Goal: Task Accomplishment & Management: Use online tool/utility

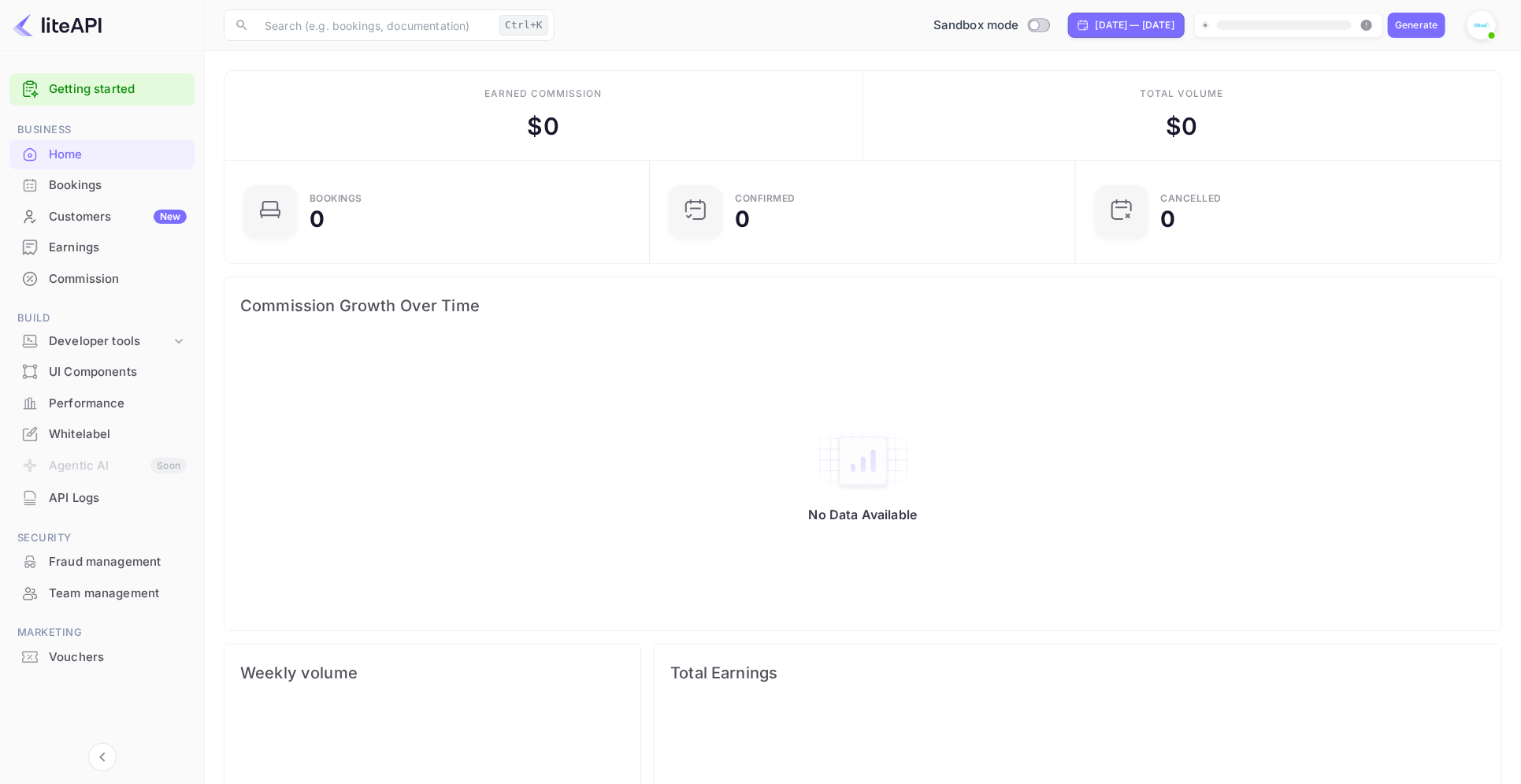
click at [109, 430] on div "Whitelabel" at bounding box center [117, 434] width 138 height 18
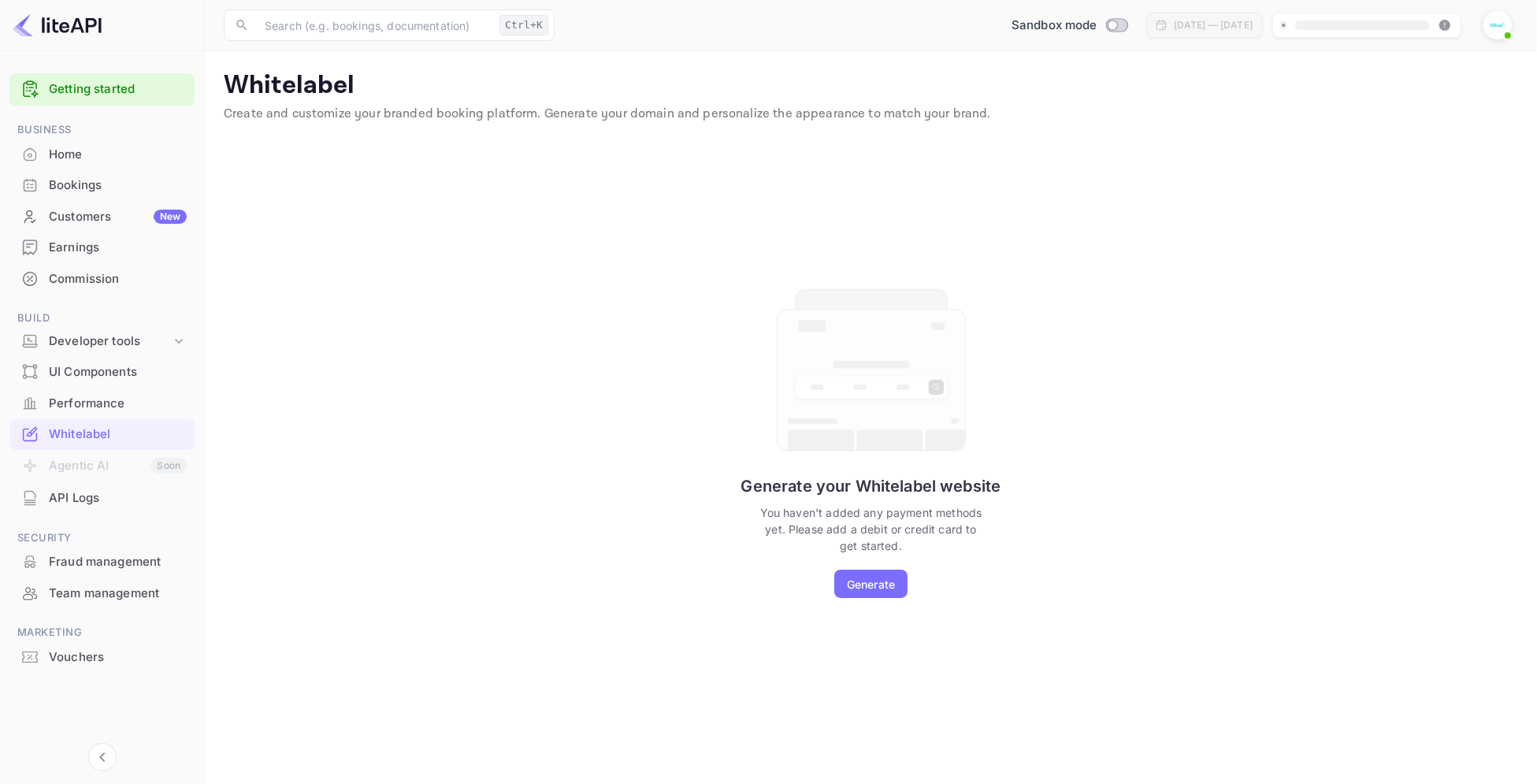
click at [870, 590] on div "Generate" at bounding box center [871, 583] width 48 height 16
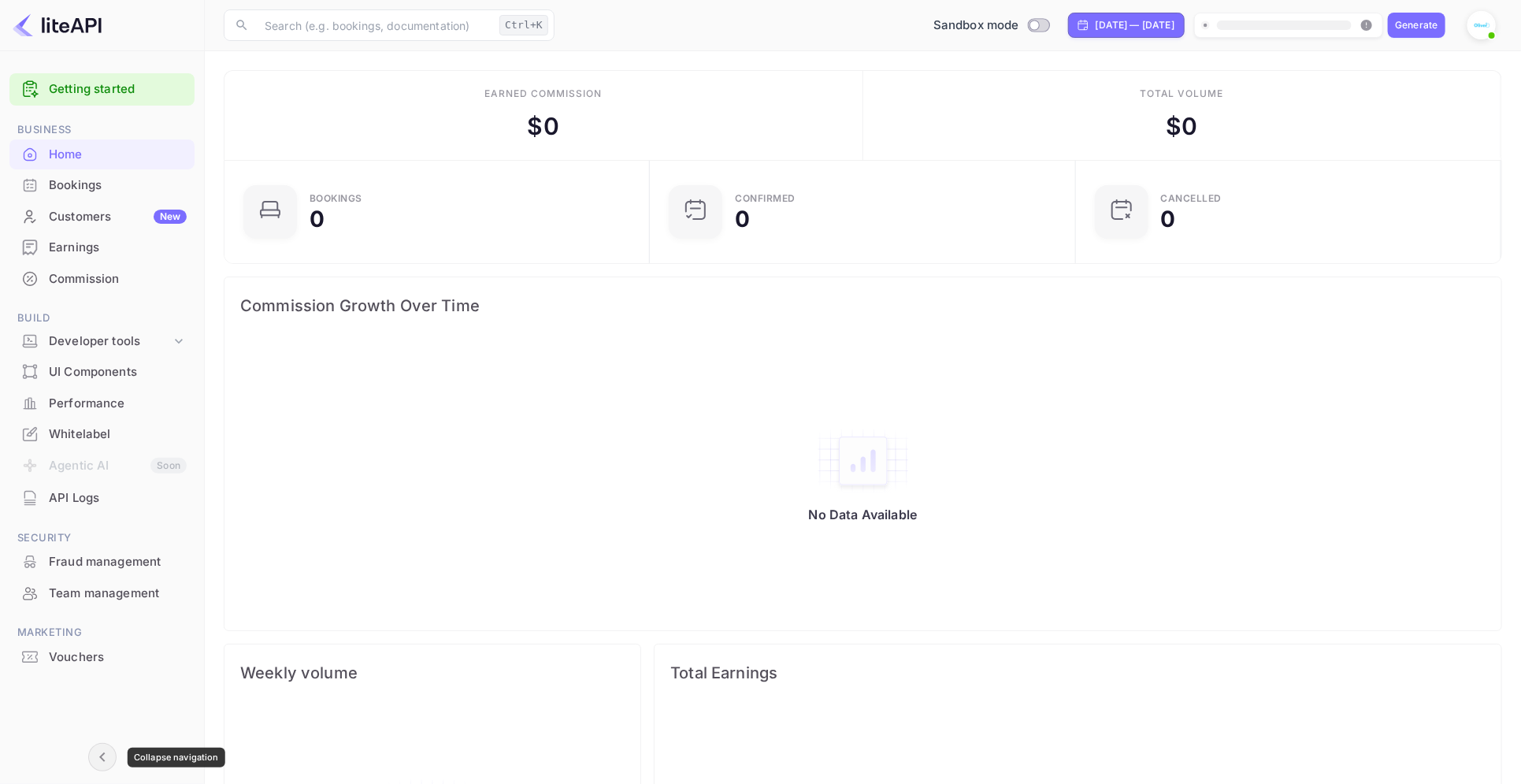
click at [101, 758] on icon "Collapse navigation" at bounding box center [102, 757] width 5 height 9
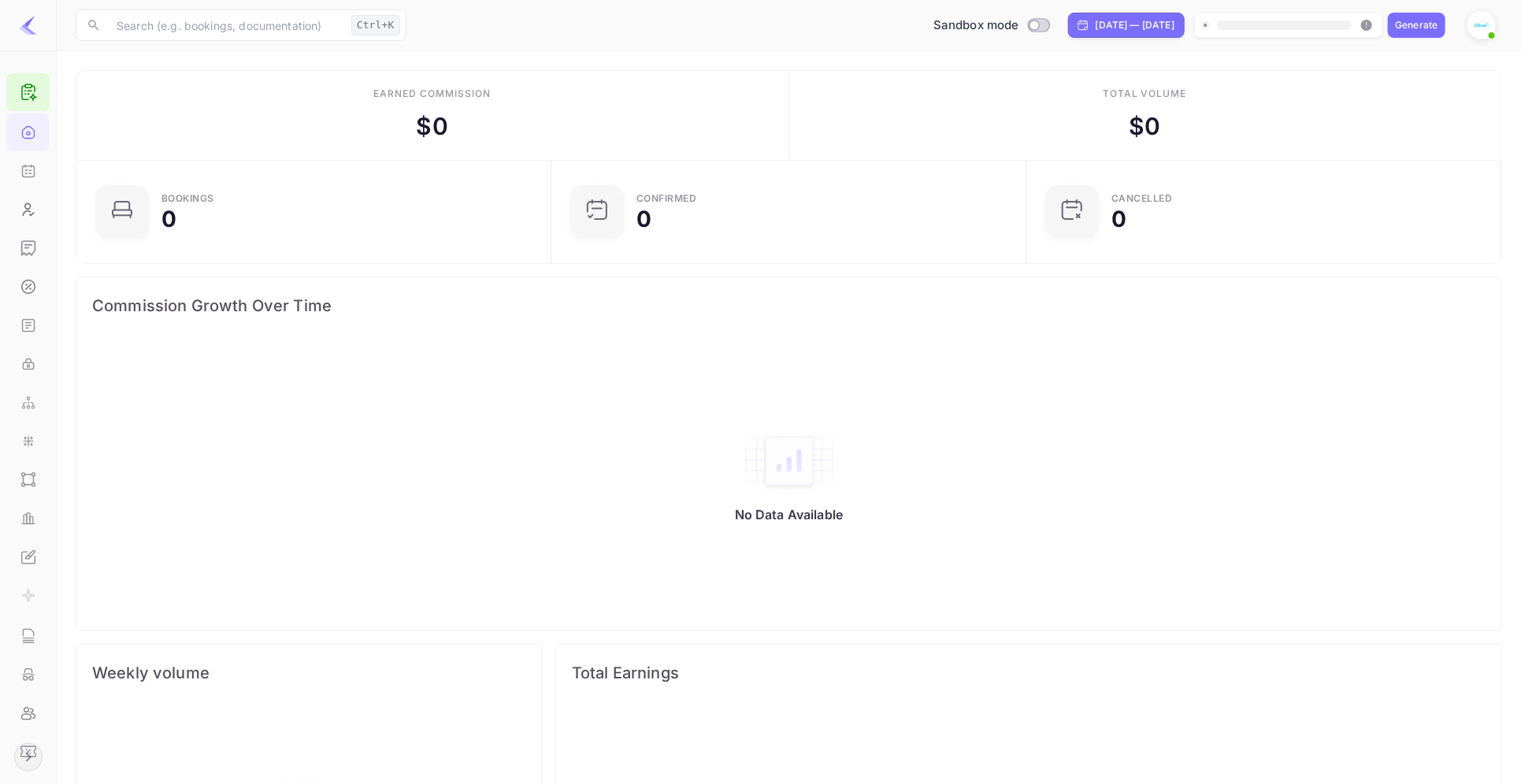
click at [15, 757] on button "Expand navigation" at bounding box center [28, 756] width 28 height 28
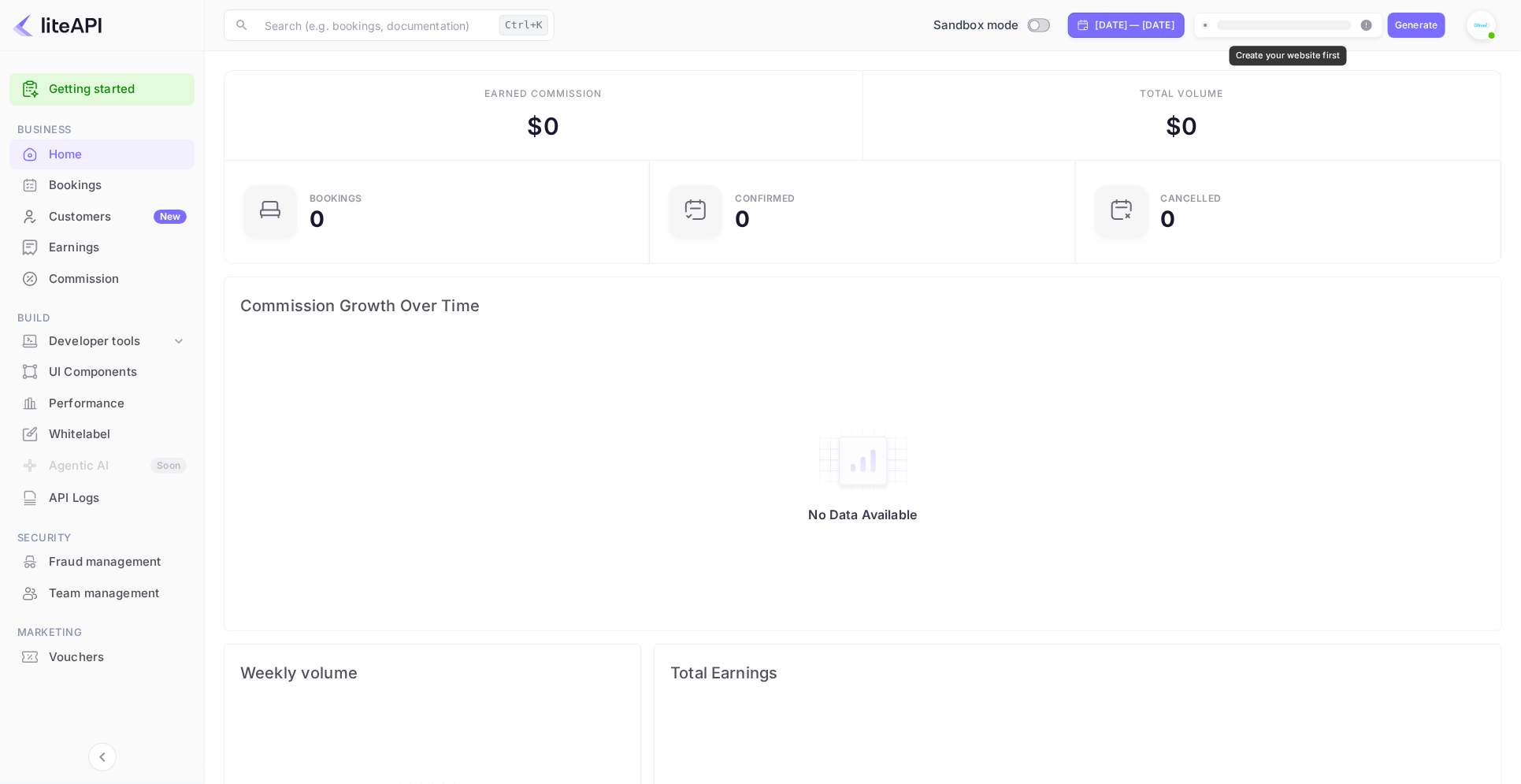
click at [1328, 24] on rect "Create your website first" at bounding box center [1285, 25] width 134 height 9
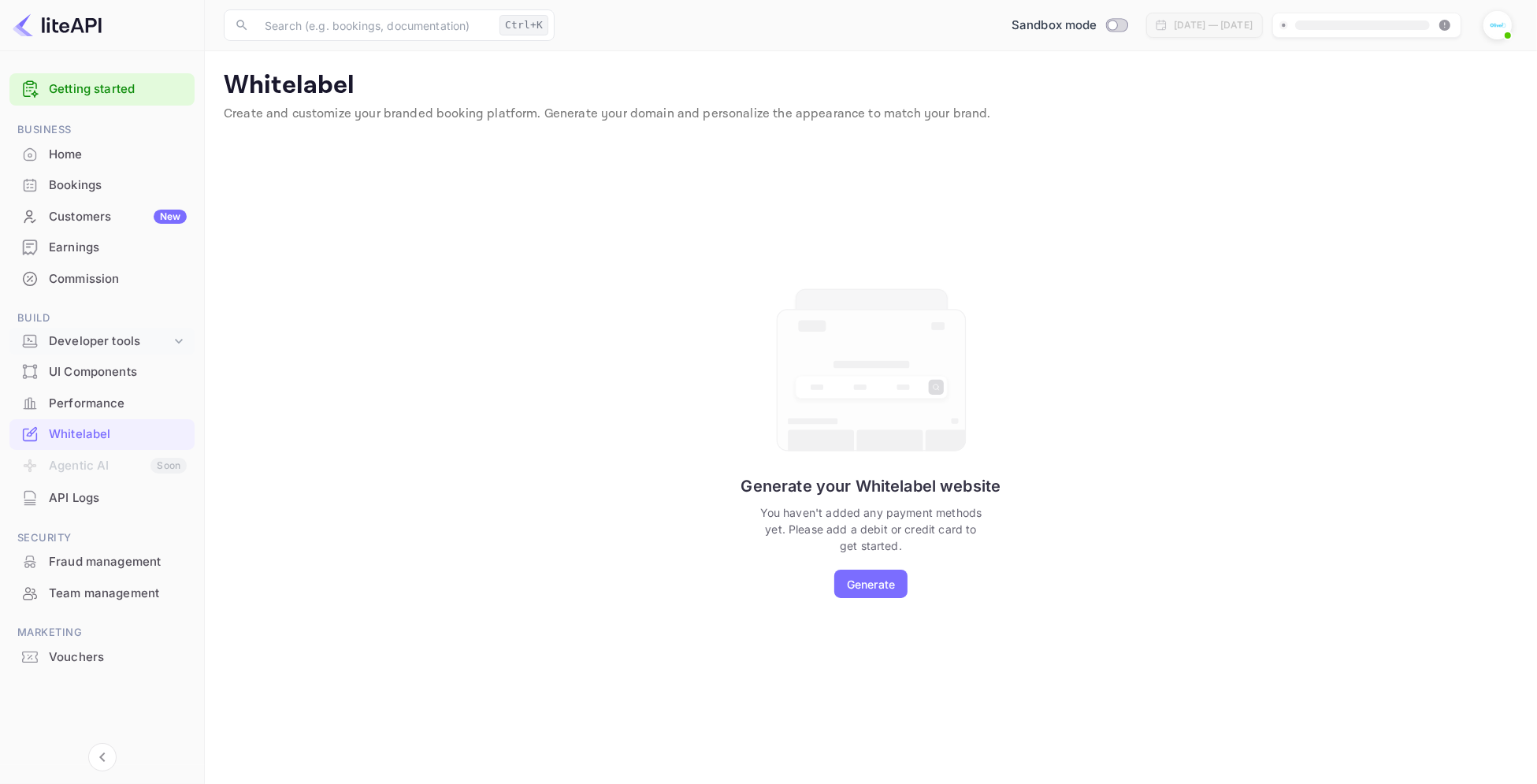
click at [139, 338] on div "Developer tools" at bounding box center [110, 341] width 122 height 18
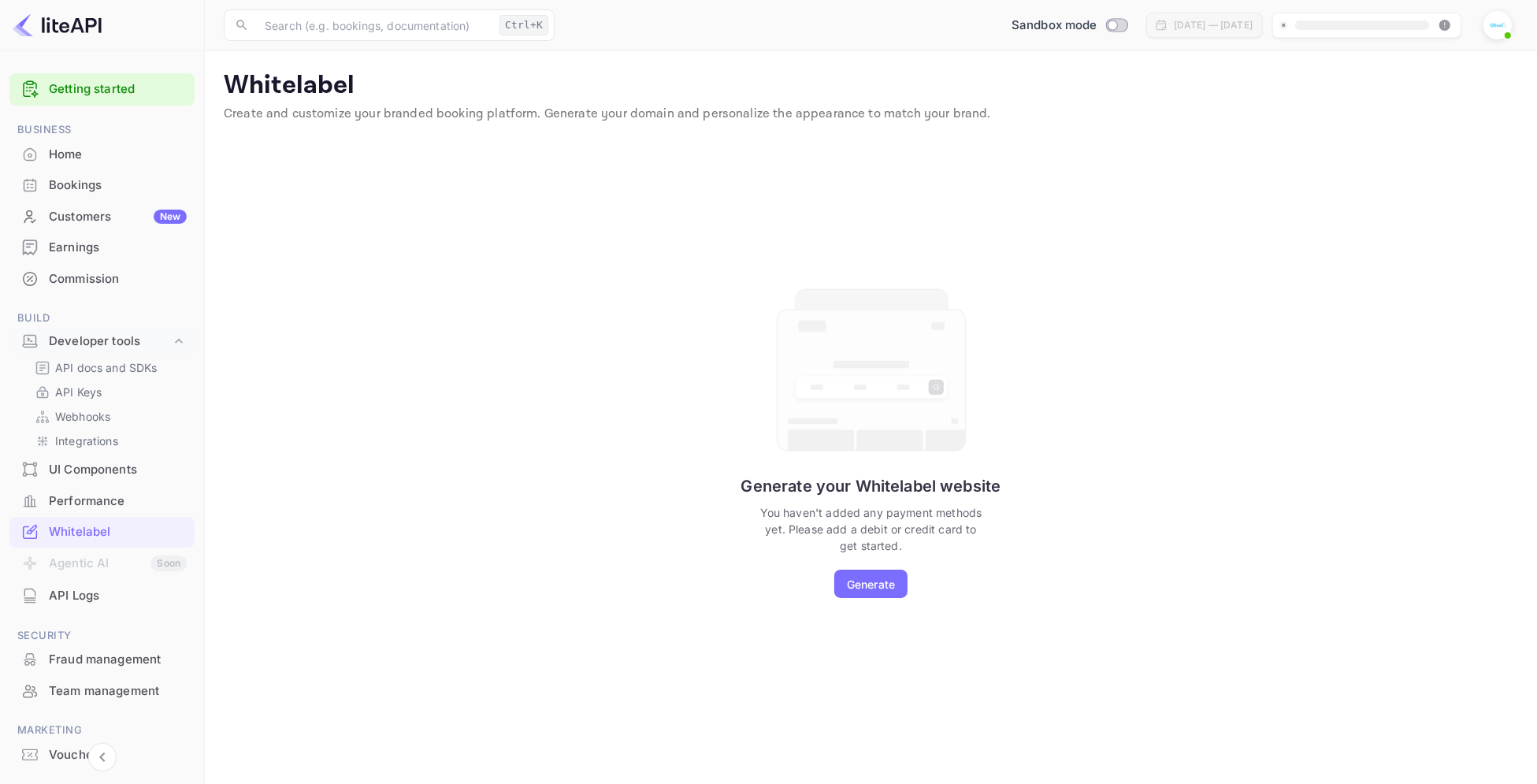
click at [83, 190] on div "Bookings" at bounding box center [117, 185] width 138 height 18
